Goal: Complete application form

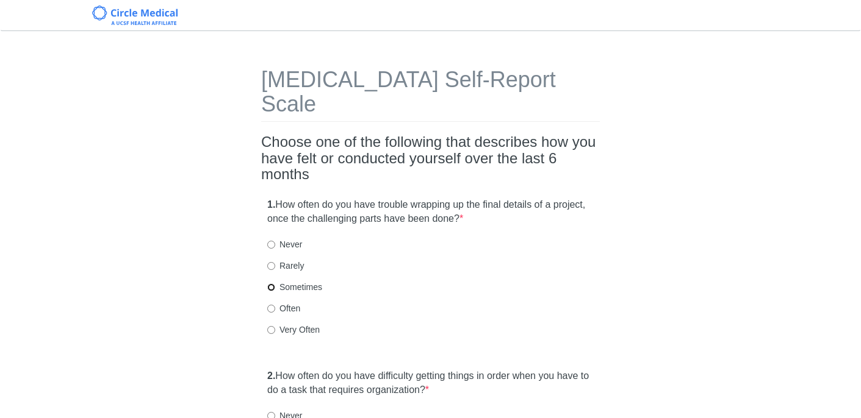
click at [274, 284] on input "Sometimes" at bounding box center [271, 288] width 8 height 8
radio input "true"
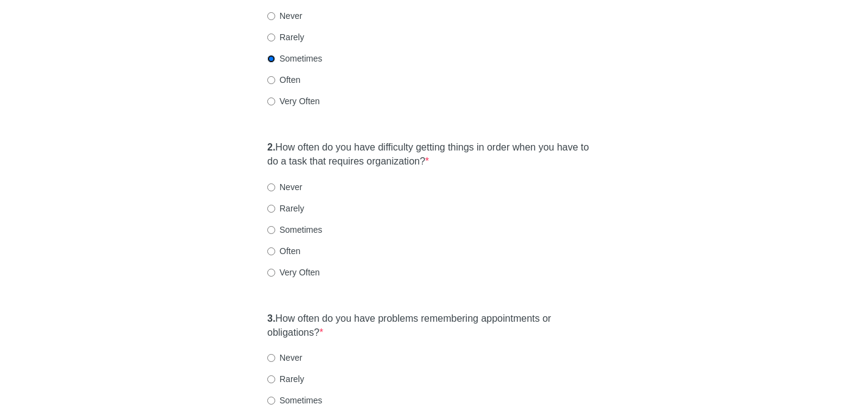
scroll to position [232, 0]
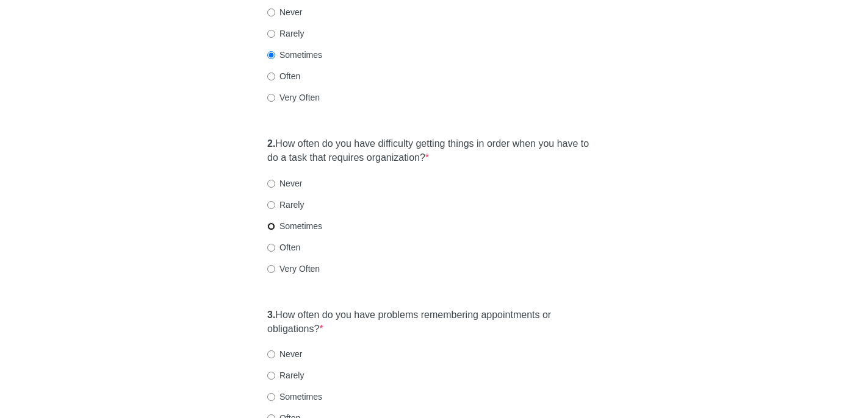
click at [271, 223] on input "Sometimes" at bounding box center [271, 227] width 8 height 8
radio input "true"
click at [271, 180] on input "Never" at bounding box center [271, 184] width 8 height 8
radio input "true"
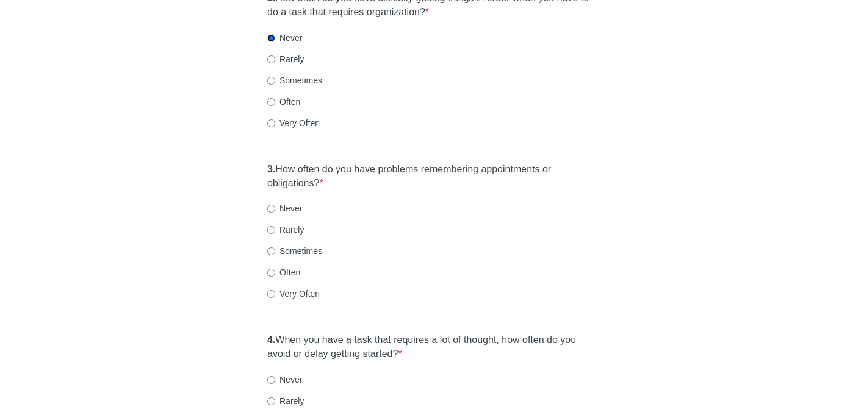
scroll to position [380, 0]
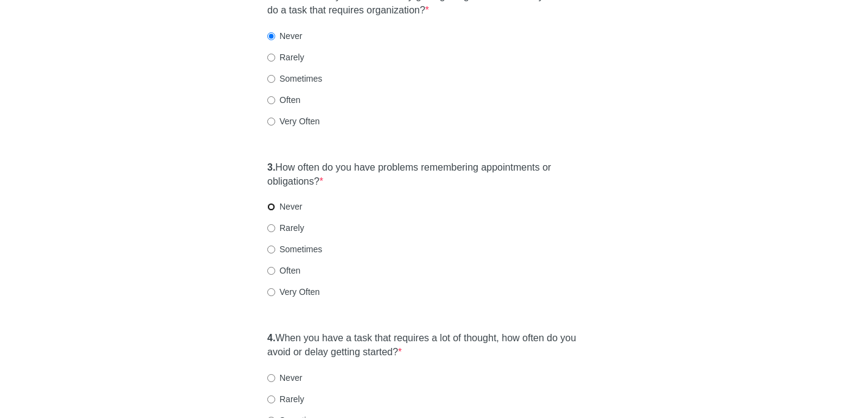
click at [270, 203] on input "Never" at bounding box center [271, 207] width 8 height 8
radio input "true"
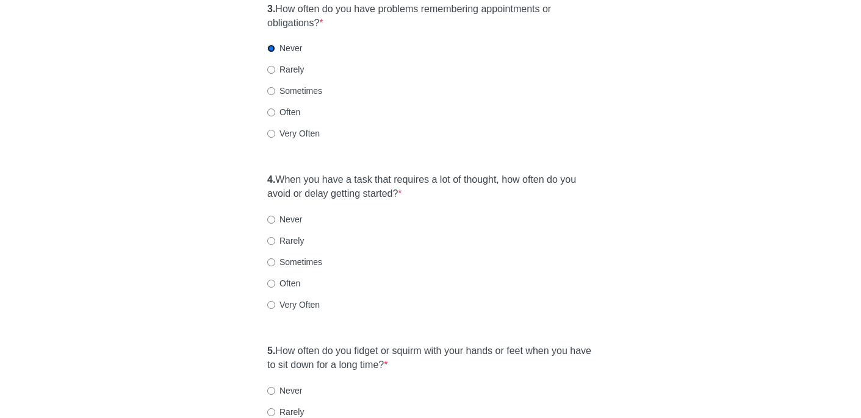
scroll to position [542, 0]
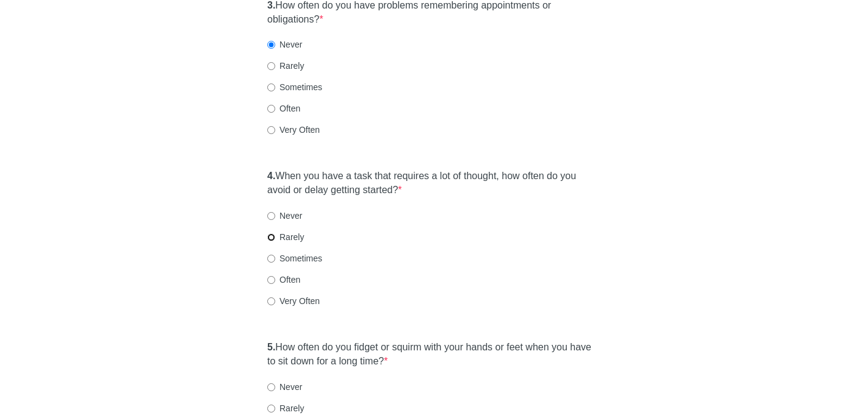
click at [274, 234] on input "Rarely" at bounding box center [271, 238] width 8 height 8
radio input "true"
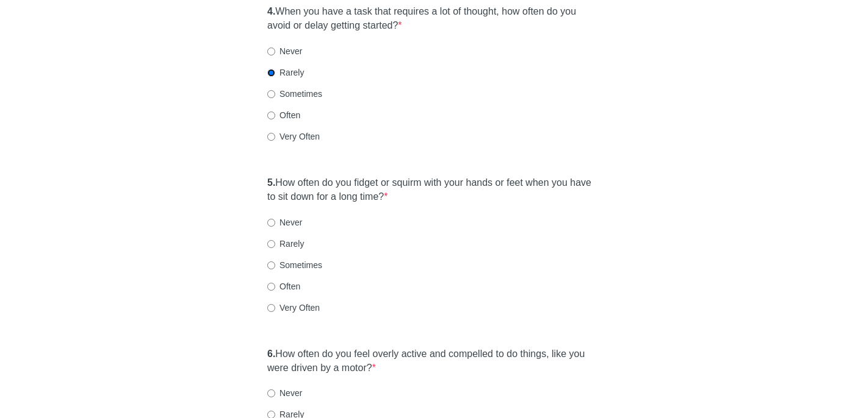
scroll to position [709, 0]
click at [272, 260] on input "Sometimes" at bounding box center [271, 264] width 8 height 8
radio input "true"
click at [272, 281] on input "Often" at bounding box center [271, 285] width 8 height 8
radio input "true"
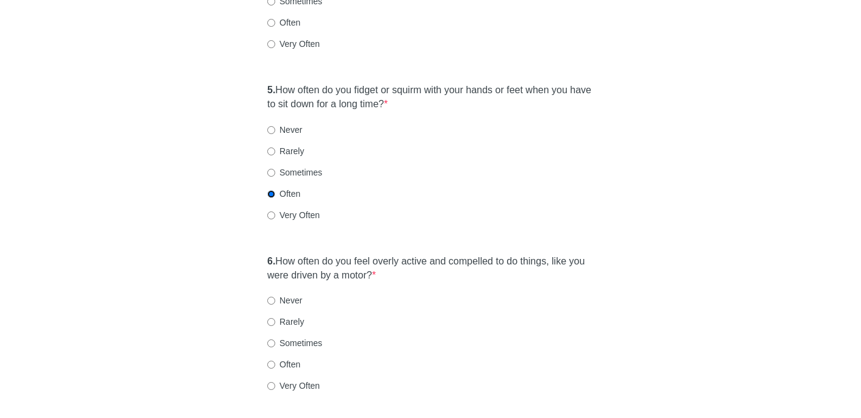
scroll to position [817, 0]
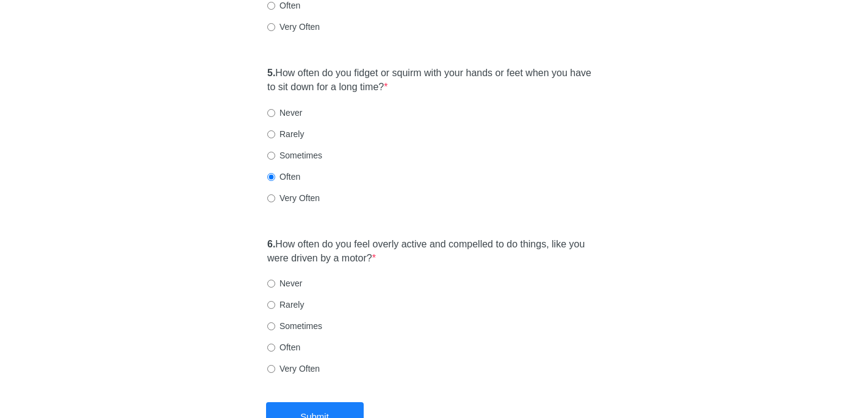
click at [275, 299] on label "Rarely" at bounding box center [285, 305] width 37 height 12
click at [275, 301] on input "Rarely" at bounding box center [271, 305] width 8 height 8
radio input "true"
click at [309, 403] on button "Submit" at bounding box center [315, 417] width 98 height 29
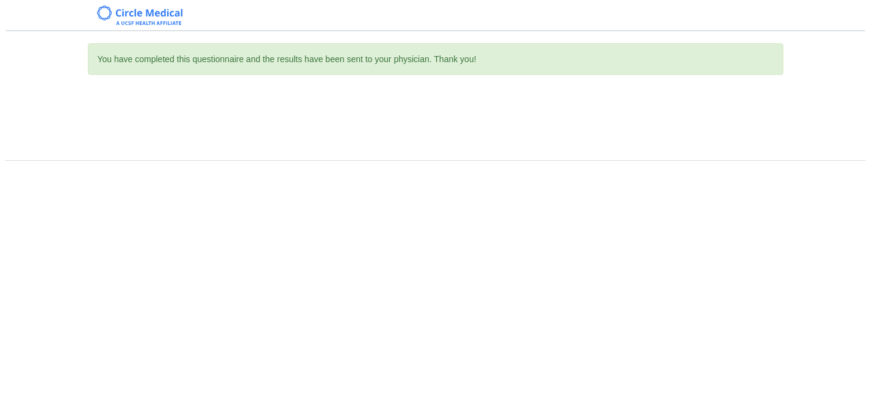
scroll to position [0, 0]
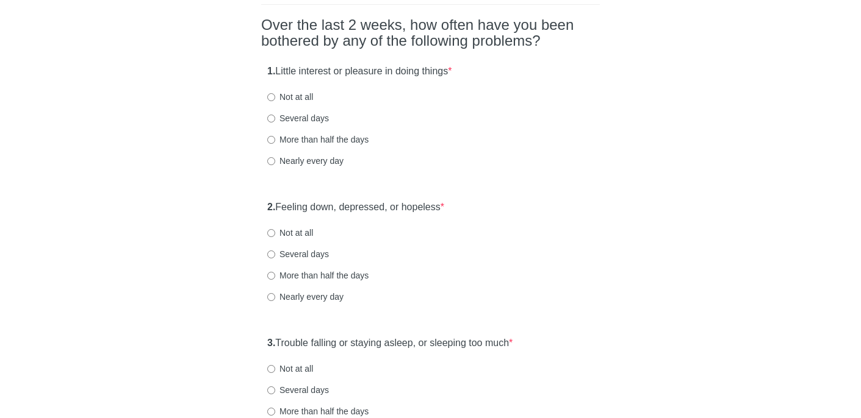
scroll to position [98, 0]
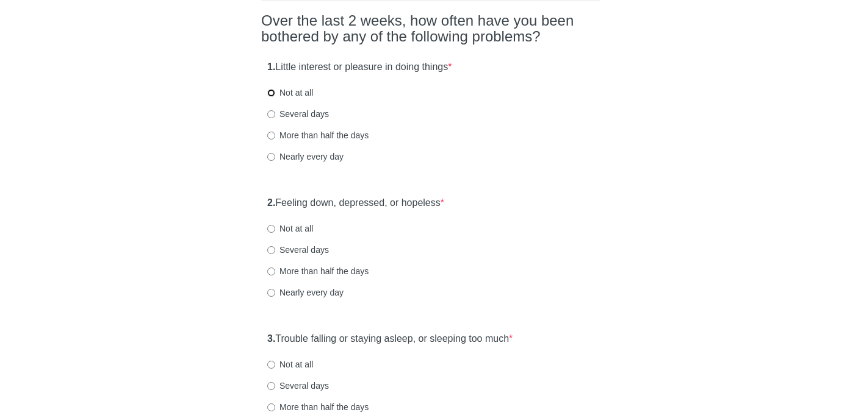
click at [271, 93] on input "Not at all" at bounding box center [271, 93] width 8 height 8
radio input "true"
click at [273, 118] on input "Several days" at bounding box center [271, 114] width 8 height 8
radio input "true"
click at [271, 229] on input "Not at all" at bounding box center [271, 229] width 8 height 8
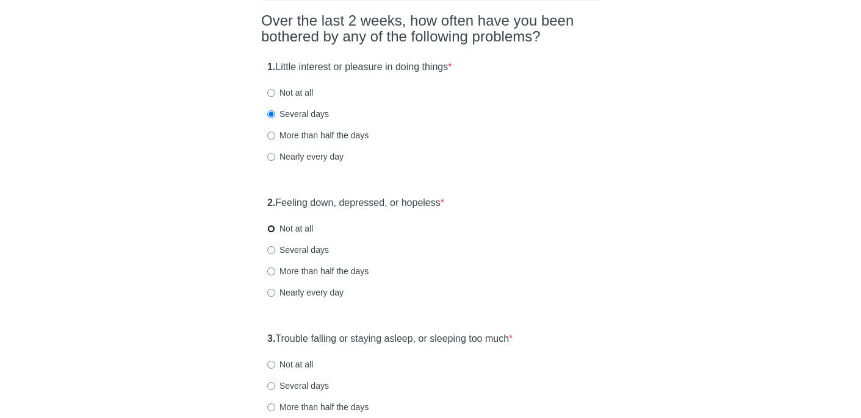
radio input "true"
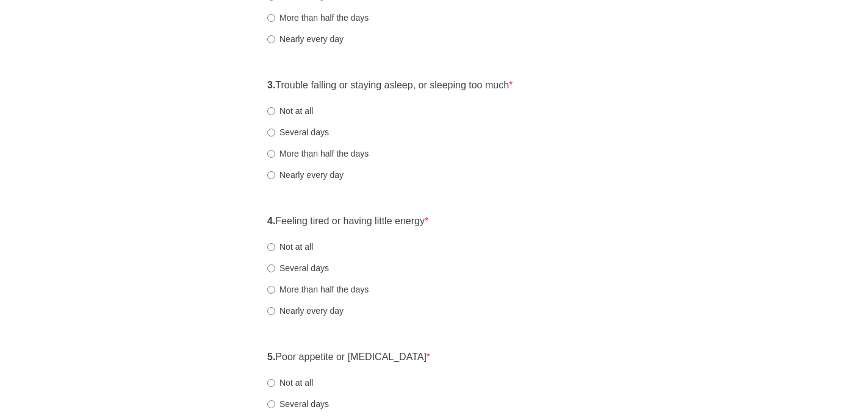
scroll to position [356, 0]
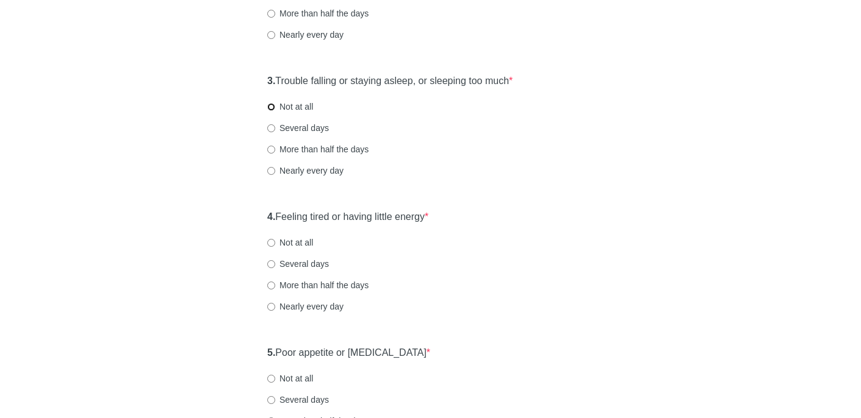
click at [270, 106] on input "Not at all" at bounding box center [271, 107] width 8 height 8
radio input "true"
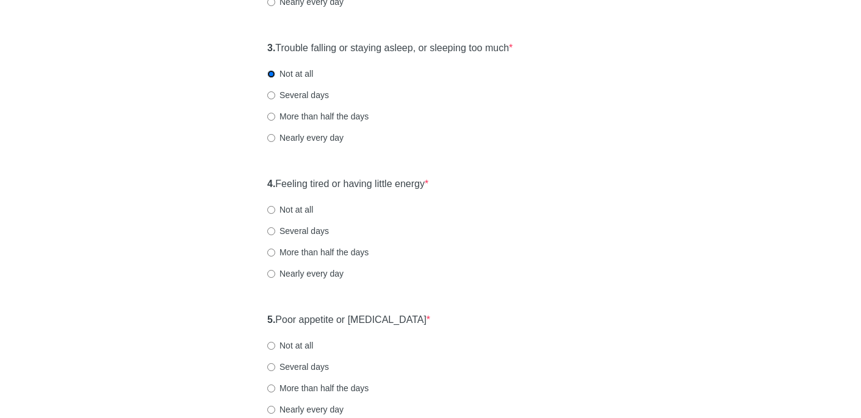
scroll to position [447, 0]
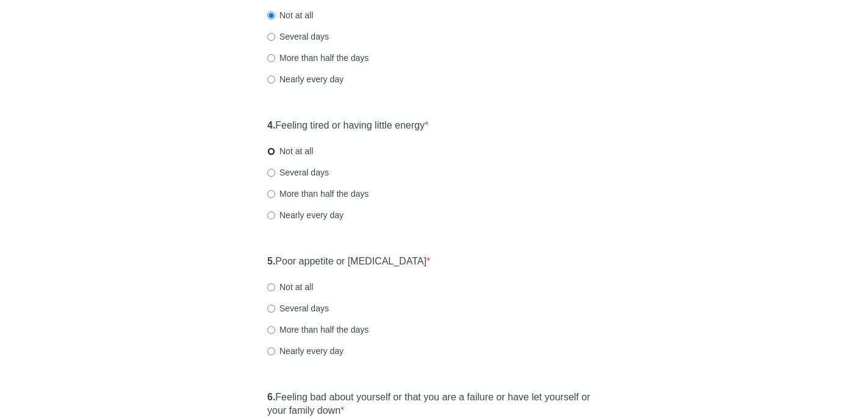
click at [273, 150] on input "Not at all" at bounding box center [271, 152] width 8 height 8
radio input "true"
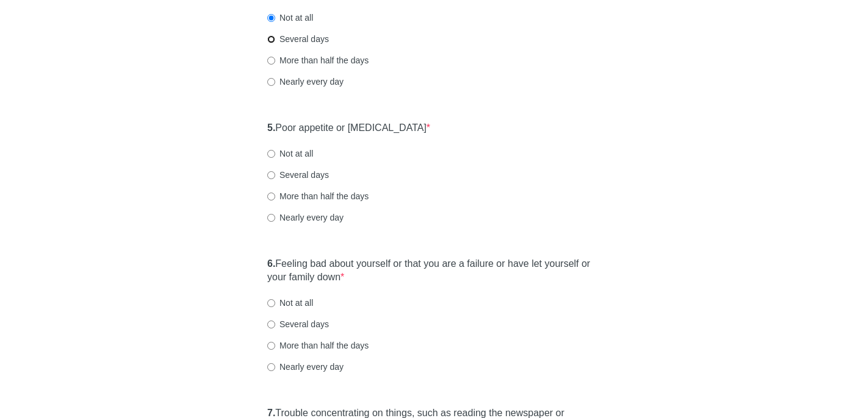
click at [269, 40] on input "Several days" at bounding box center [271, 39] width 8 height 8
radio input "true"
click at [270, 176] on input "Several days" at bounding box center [271, 175] width 8 height 8
radio input "true"
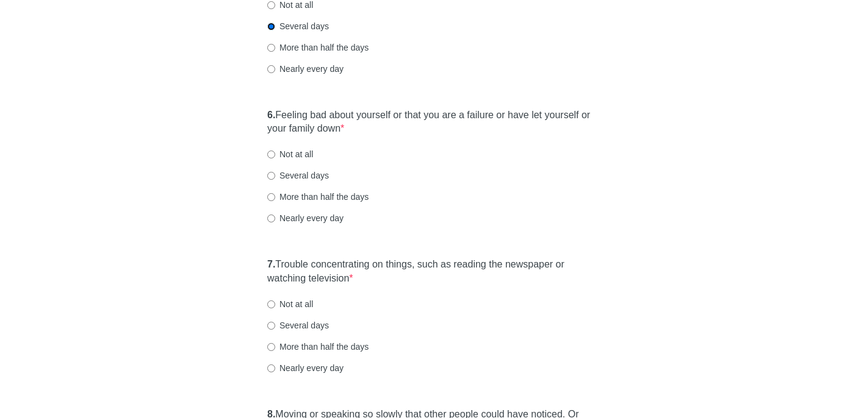
scroll to position [725, 0]
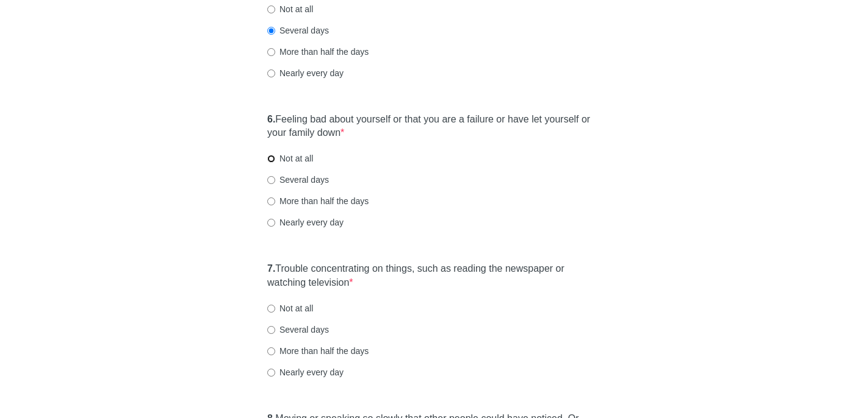
click at [270, 158] on input "Not at all" at bounding box center [271, 159] width 8 height 8
radio input "true"
click at [270, 331] on input "Several days" at bounding box center [271, 330] width 8 height 8
radio input "true"
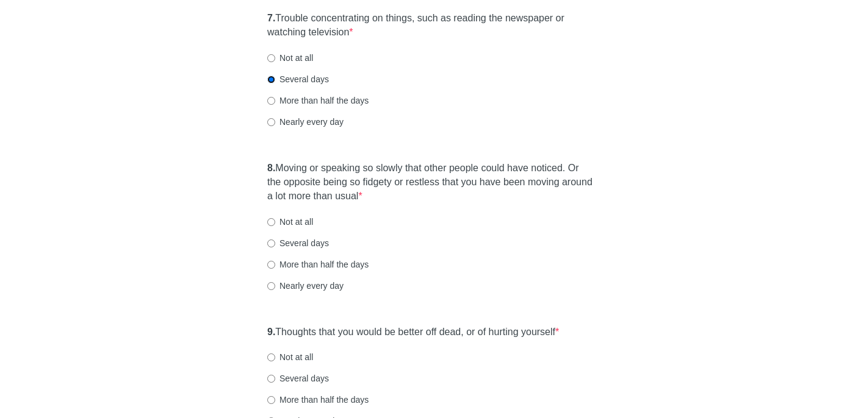
scroll to position [974, 0]
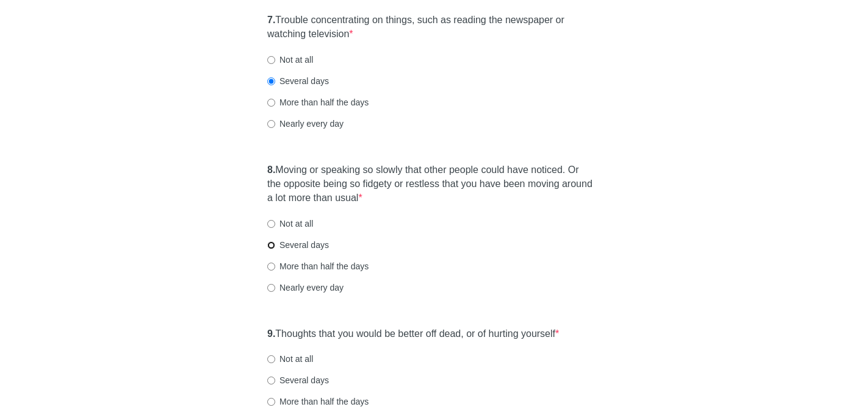
click at [268, 248] on input "Several days" at bounding box center [271, 246] width 8 height 8
radio input "true"
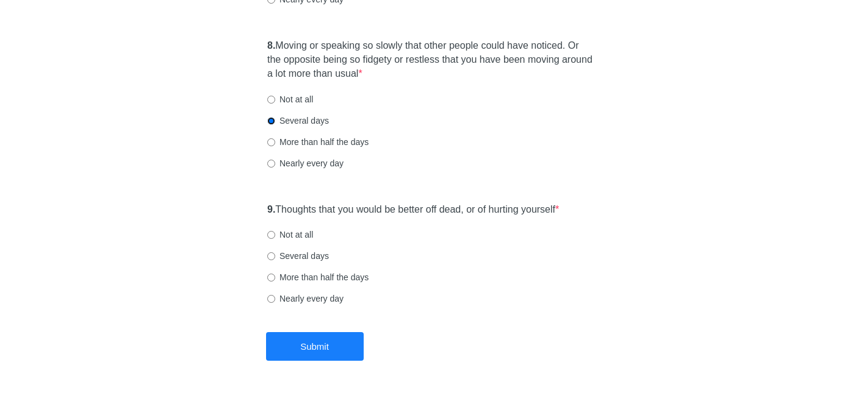
scroll to position [1115, 0]
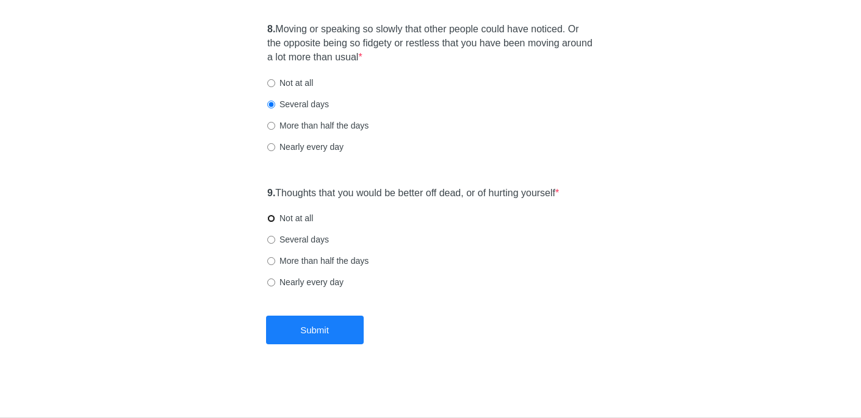
click at [272, 215] on input "Not at all" at bounding box center [271, 219] width 8 height 8
radio input "true"
click at [326, 326] on button "Submit" at bounding box center [315, 330] width 98 height 29
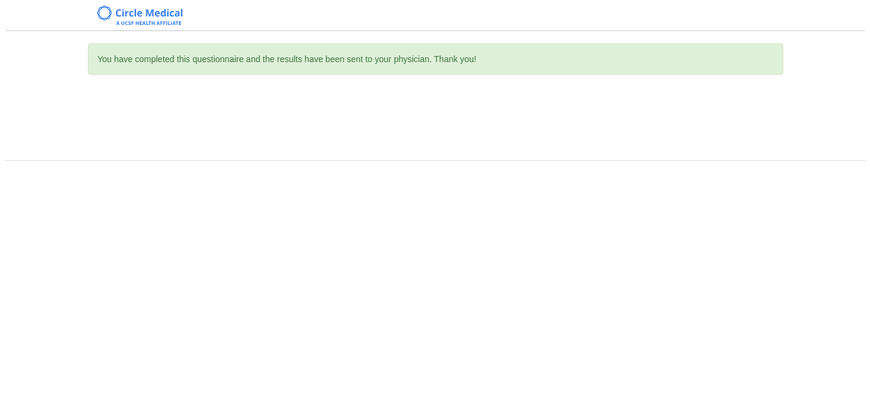
scroll to position [0, 0]
